Goal: Task Accomplishment & Management: Manage account settings

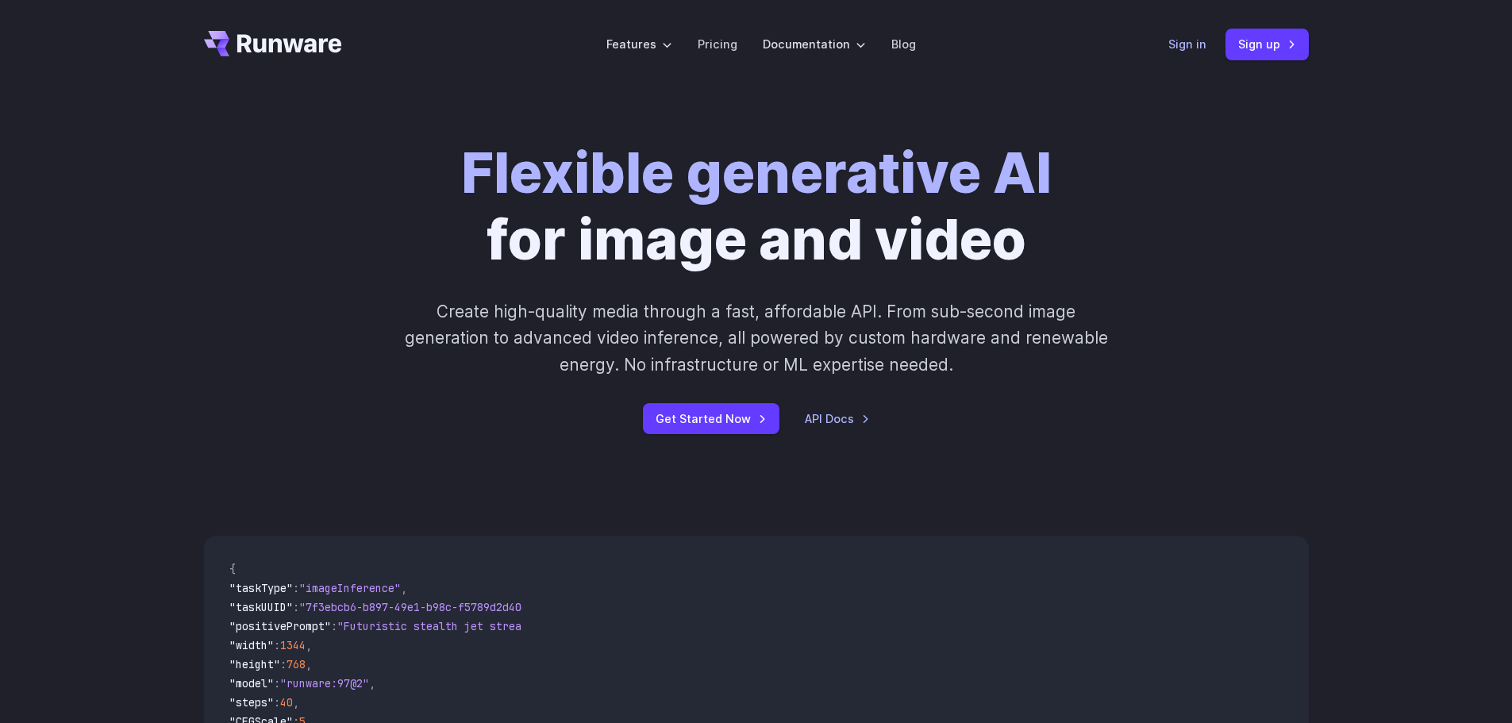
drag, startPoint x: 0, startPoint y: 0, endPoint x: 1191, endPoint y: 46, distance: 1191.5
click at [1191, 46] on link "Sign in" at bounding box center [1187, 44] width 38 height 18
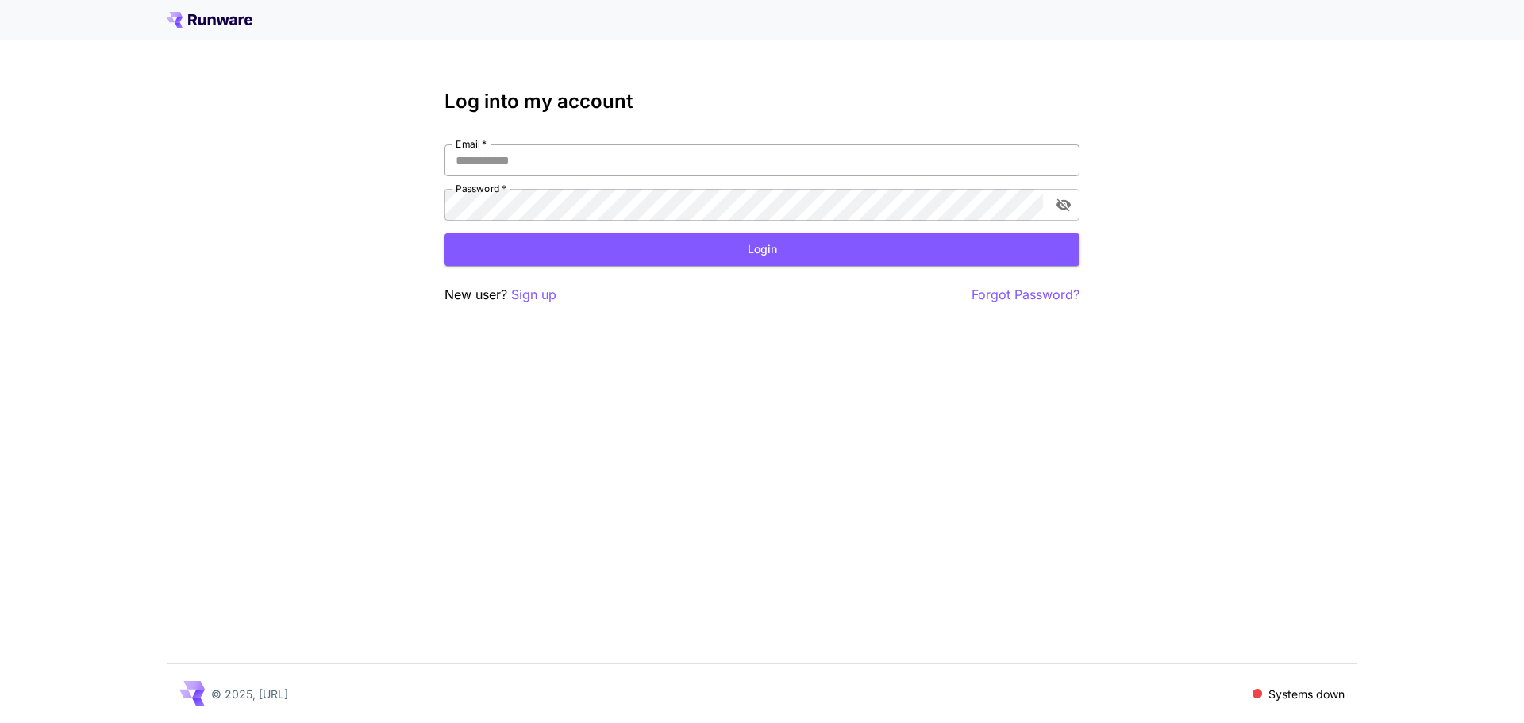
click at [723, 167] on input "Email   *" at bounding box center [762, 160] width 635 height 32
type input "**********"
click at [790, 247] on button "Login" at bounding box center [762, 249] width 635 height 33
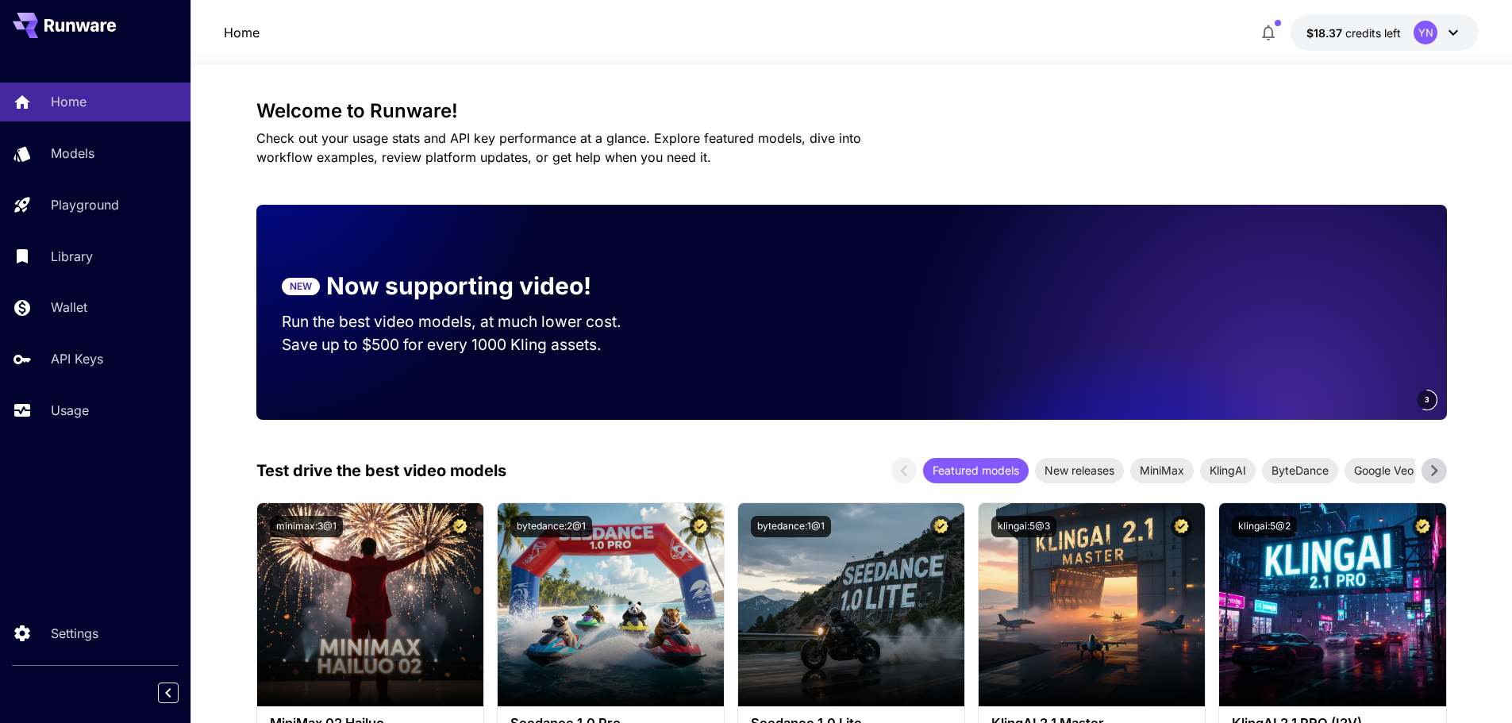
click at [1458, 34] on icon at bounding box center [1453, 32] width 19 height 19
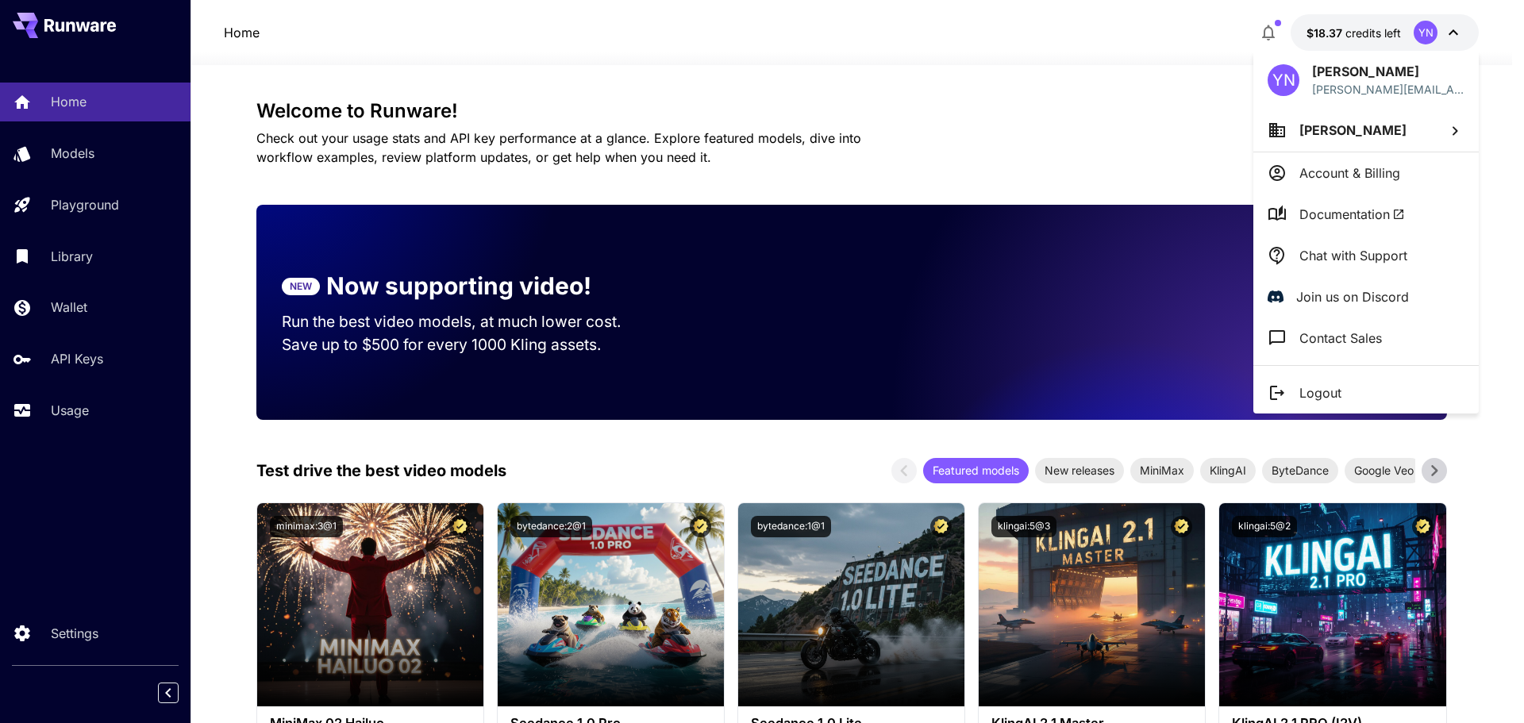
click at [1180, 77] on div at bounding box center [762, 361] width 1524 height 723
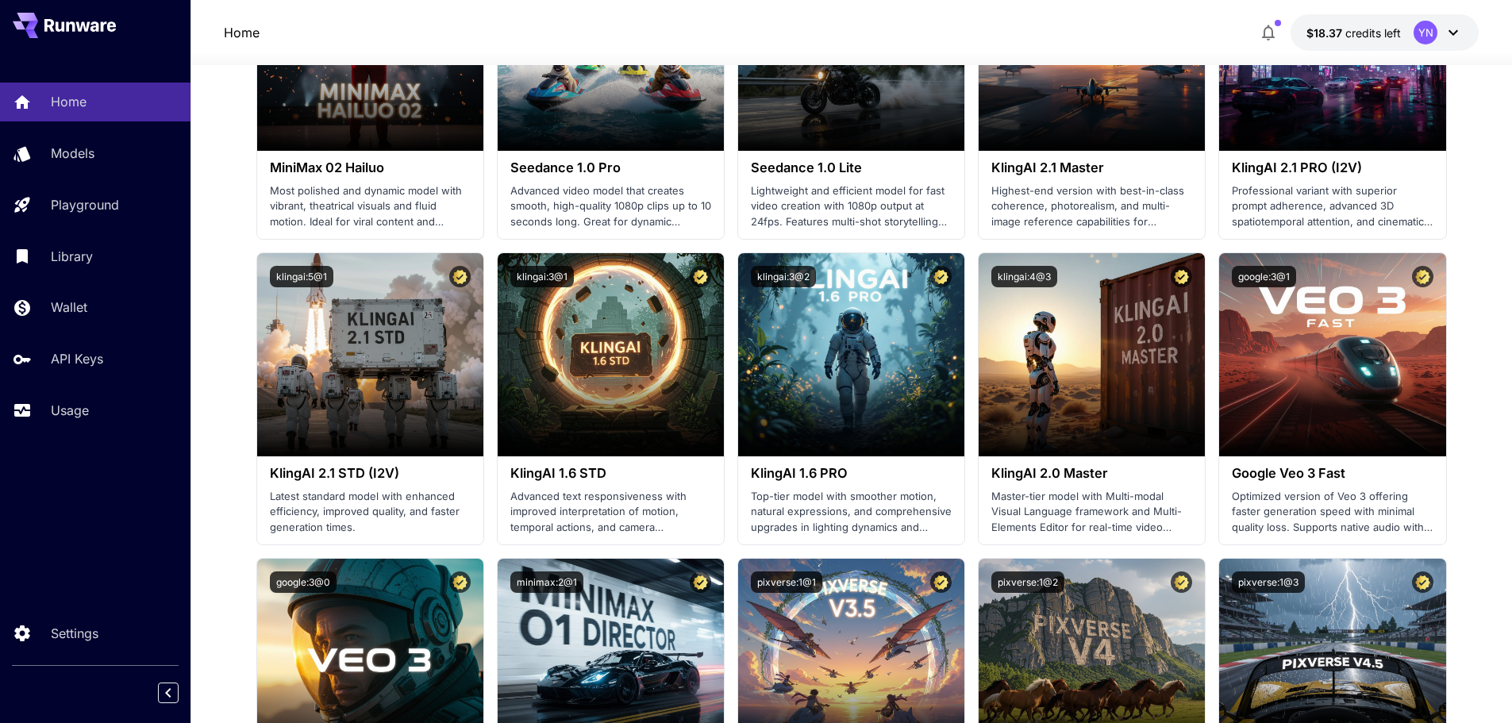
scroll to position [159, 0]
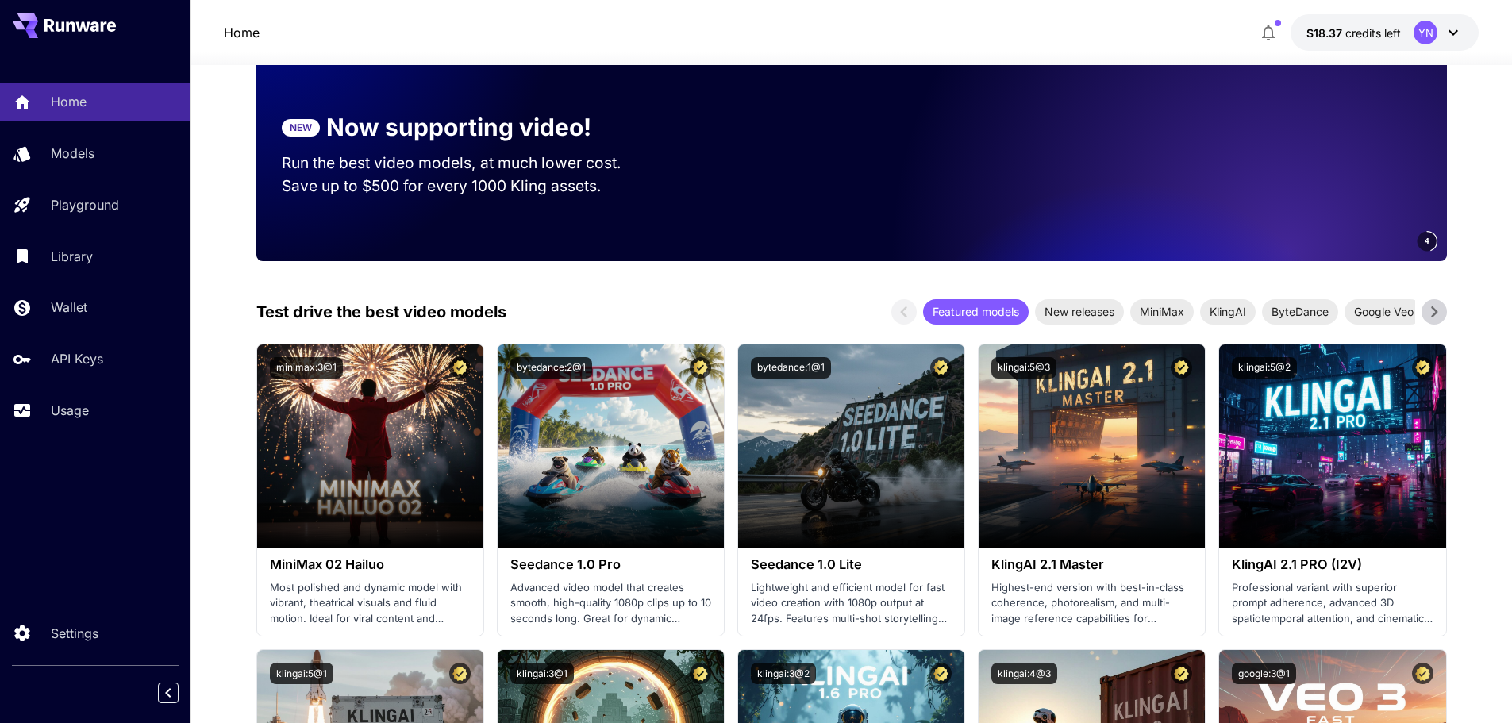
click at [1276, 33] on icon "button" at bounding box center [1268, 32] width 19 height 19
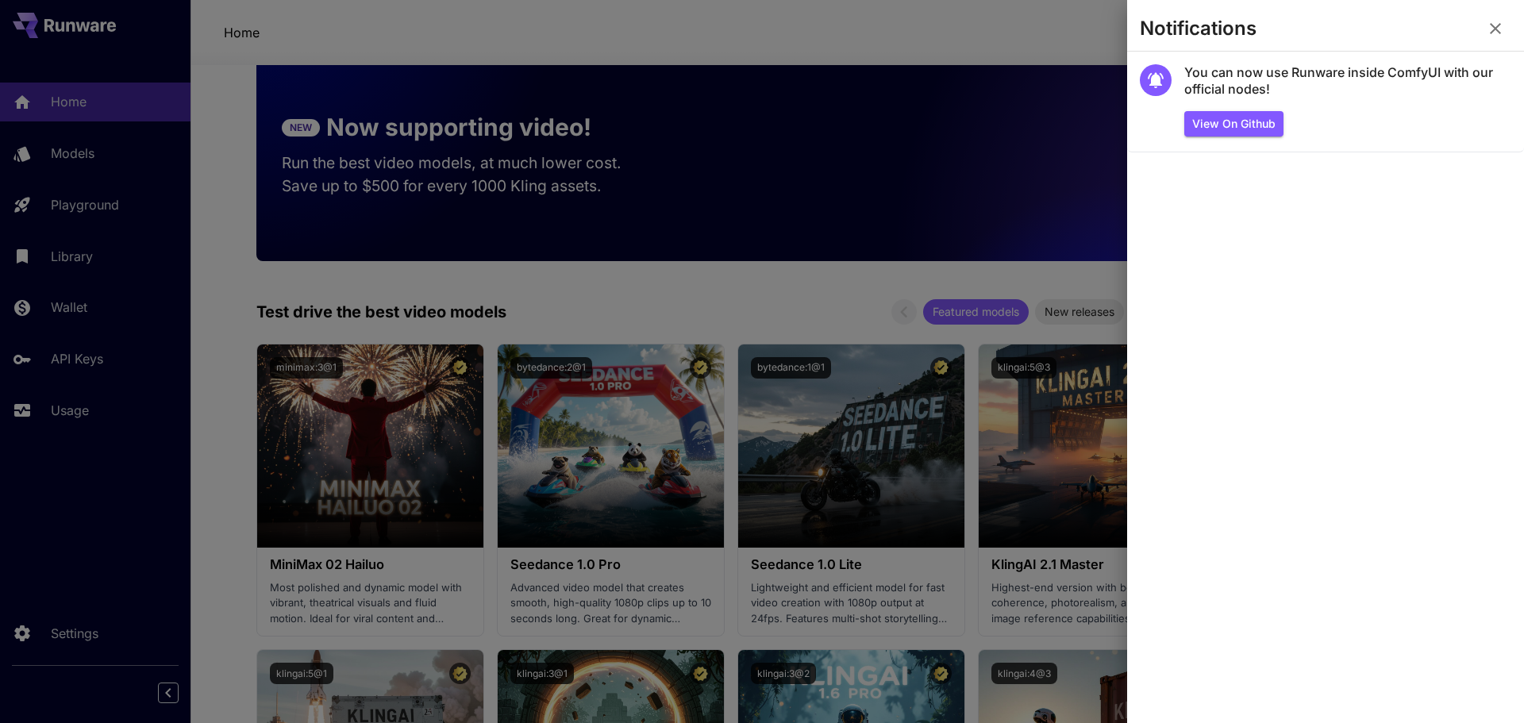
click at [1503, 26] on icon "button" at bounding box center [1495, 28] width 19 height 19
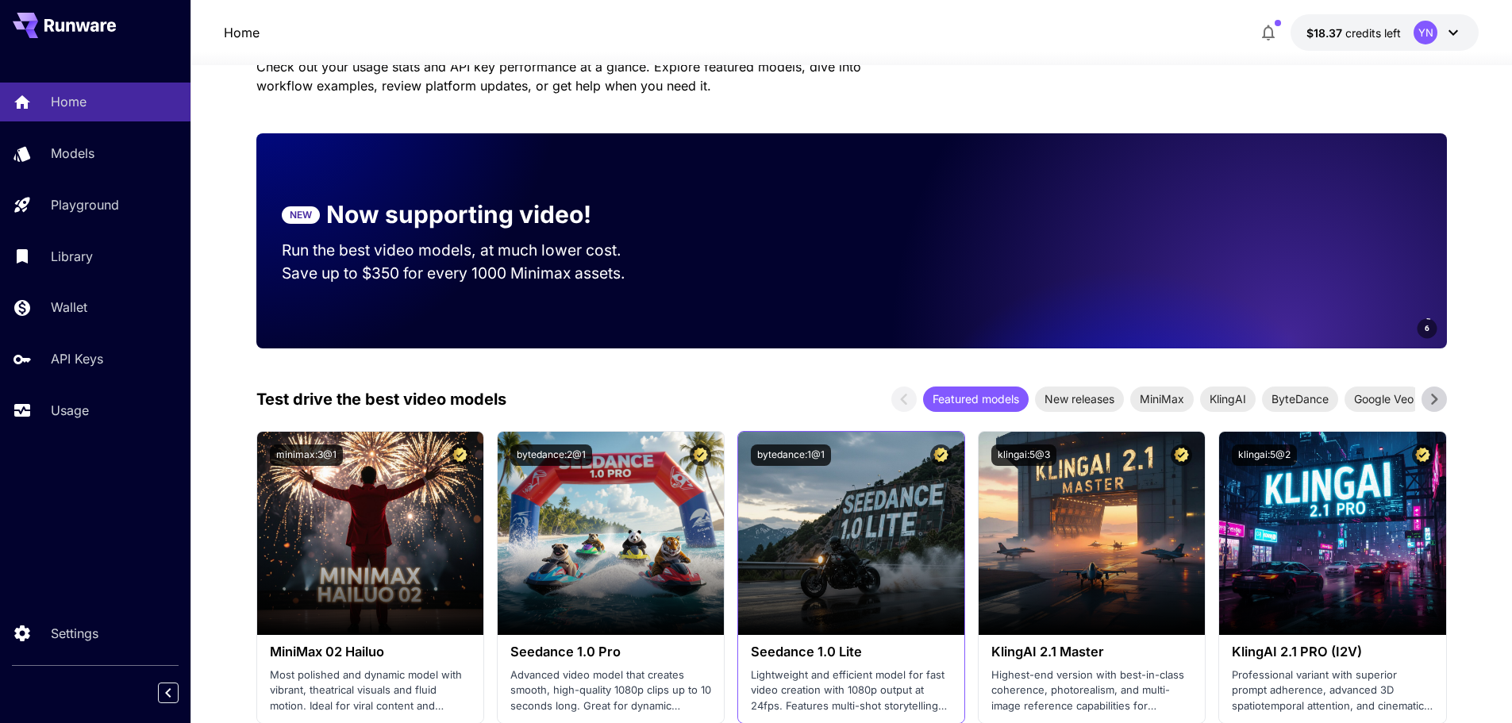
scroll to position [0, 0]
